Goal: Task Accomplishment & Management: Manage account settings

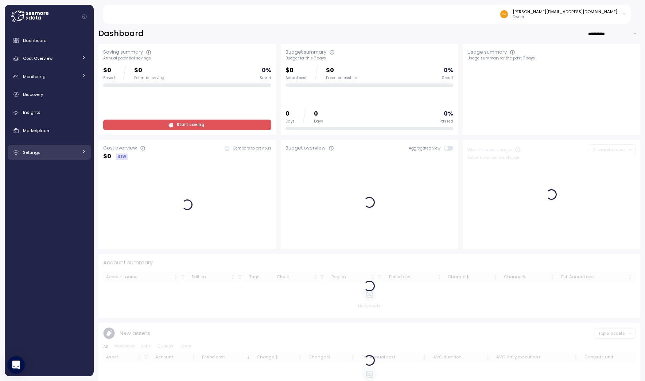
click at [34, 155] on div "Settings" at bounding box center [50, 152] width 55 height 7
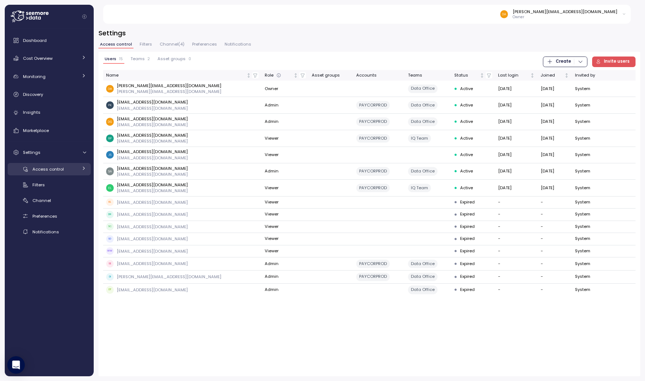
click at [66, 165] on link "Access control" at bounding box center [49, 169] width 83 height 12
click at [64, 182] on div "Users" at bounding box center [64, 184] width 44 height 7
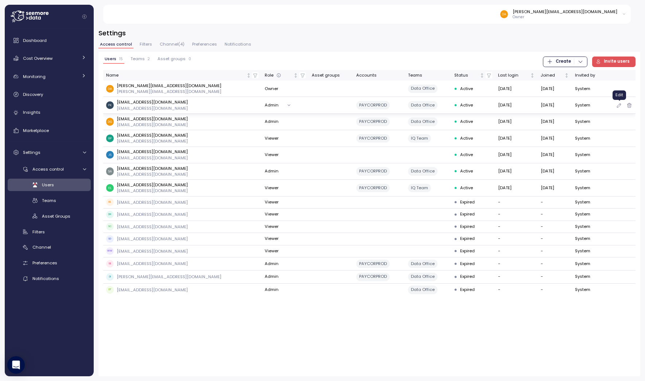
click at [618, 106] on icon "button" at bounding box center [619, 105] width 6 height 9
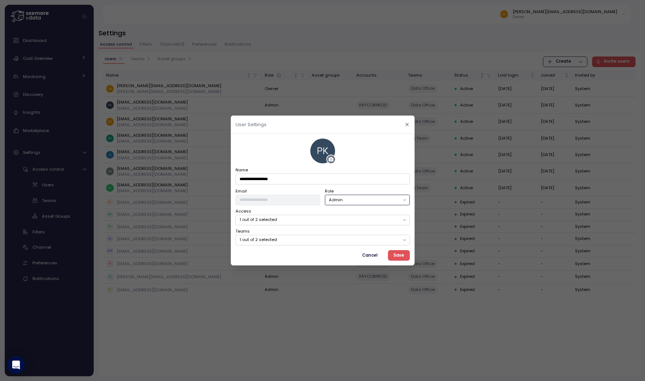
click at [338, 199] on button "Admin" at bounding box center [367, 200] width 85 height 11
click at [358, 201] on button "Owner" at bounding box center [367, 200] width 85 height 11
click at [399, 254] on span "Save" at bounding box center [398, 255] width 11 height 10
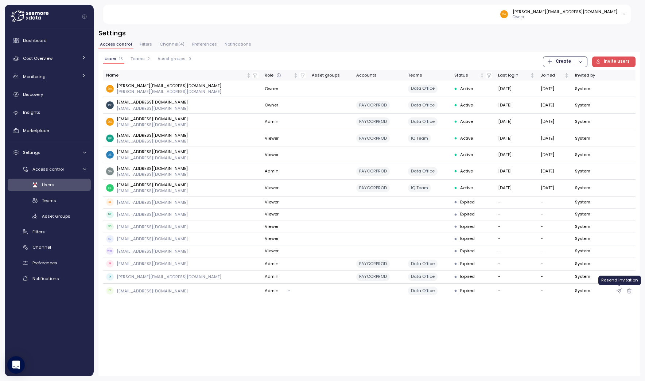
click at [620, 293] on icon "button" at bounding box center [619, 291] width 6 height 9
click at [620, 277] on icon "button" at bounding box center [619, 277] width 6 height 9
click at [618, 264] on icon "button" at bounding box center [619, 264] width 6 height 9
click at [622, 252] on icon "button" at bounding box center [619, 252] width 6 height 9
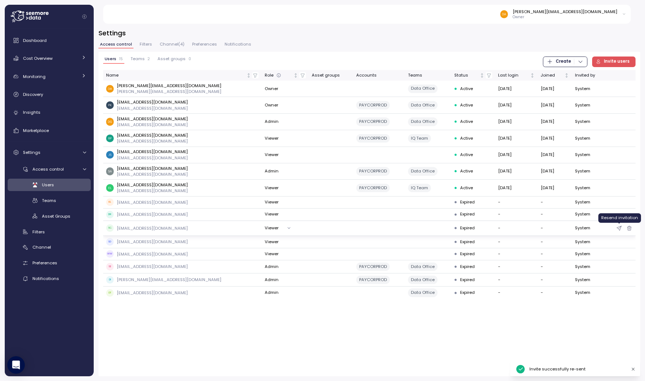
click at [618, 227] on icon "button" at bounding box center [619, 228] width 4 height 4
click at [619, 216] on icon "button" at bounding box center [619, 215] width 6 height 9
